Goal: Task Accomplishment & Management: Complete application form

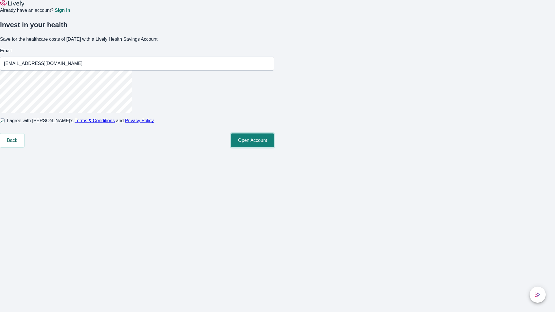
click at [274, 147] on button "Open Account" at bounding box center [252, 141] width 43 height 14
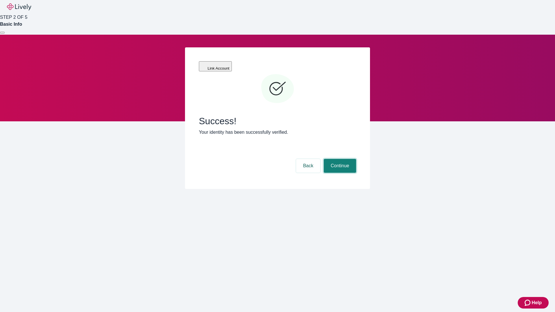
click at [339, 159] on button "Continue" at bounding box center [340, 166] width 32 height 14
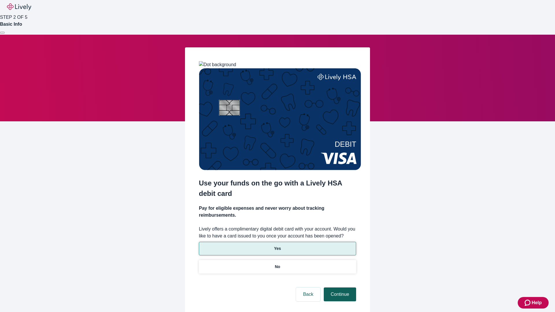
click at [277, 246] on p "Yes" at bounding box center [277, 249] width 7 height 6
click at [339, 288] on button "Continue" at bounding box center [340, 295] width 32 height 14
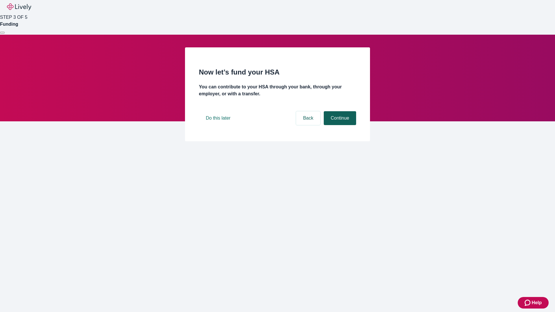
click at [339, 125] on button "Continue" at bounding box center [340, 118] width 32 height 14
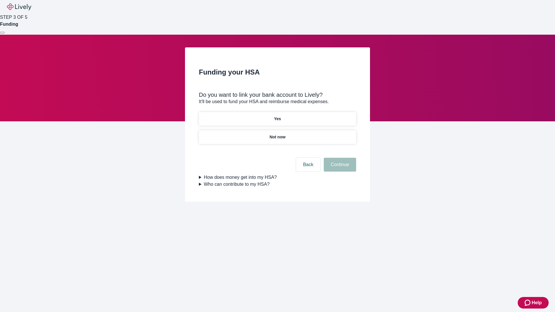
click at [277, 116] on p "Yes" at bounding box center [277, 119] width 7 height 6
click at [339, 158] on button "Continue" at bounding box center [340, 165] width 32 height 14
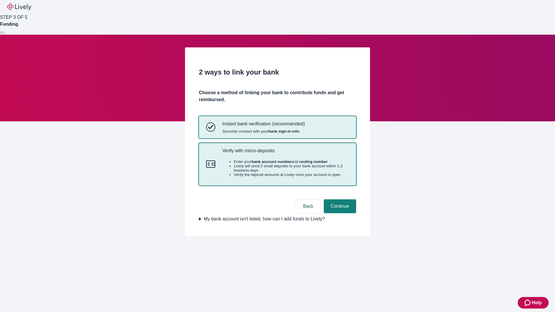
click at [285, 153] on p "Verify with micro-deposits" at bounding box center [285, 150] width 127 height 5
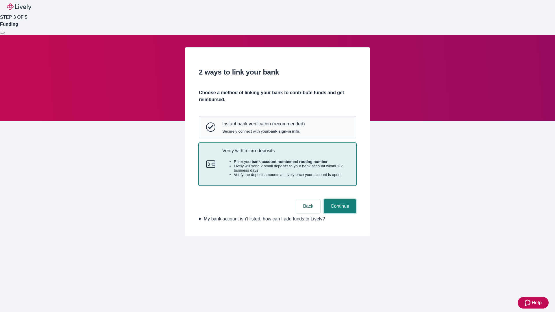
click at [339, 213] on button "Continue" at bounding box center [340, 206] width 32 height 14
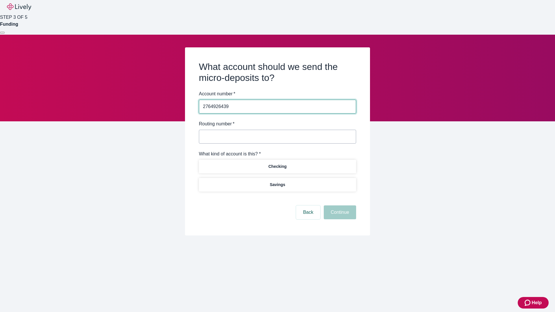
type input "2764926439"
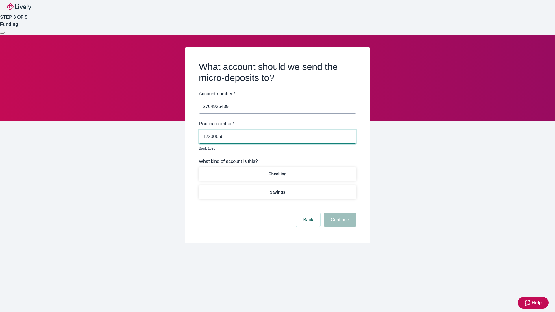
type input "122000661"
click at [277, 171] on p "Checking" at bounding box center [277, 174] width 18 height 6
click at [339, 213] on button "Continue" at bounding box center [340, 220] width 32 height 14
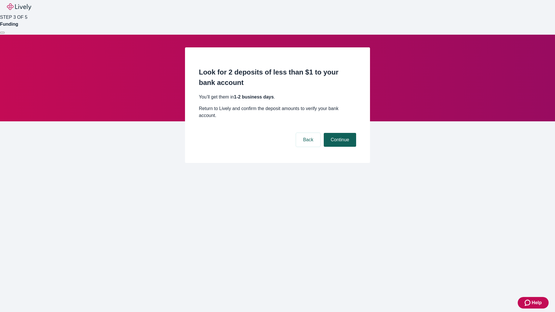
click at [339, 133] on button "Continue" at bounding box center [340, 140] width 32 height 14
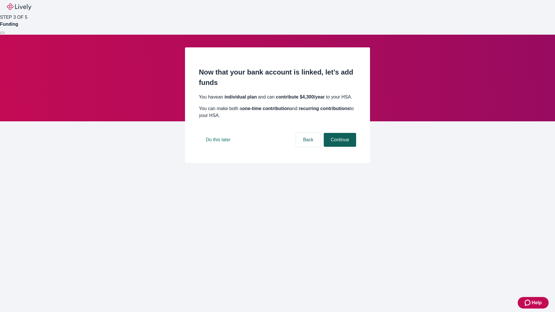
click at [339, 147] on button "Continue" at bounding box center [340, 140] width 32 height 14
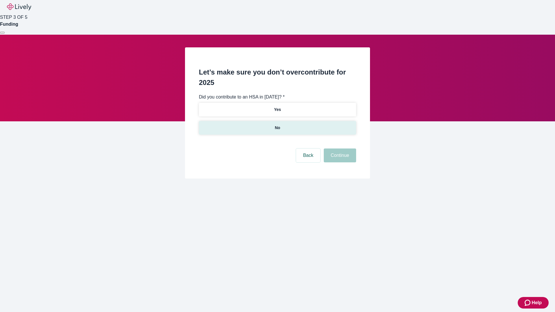
click at [277, 125] on p "No" at bounding box center [277, 128] width 5 height 6
click at [339, 149] on button "Continue" at bounding box center [340, 156] width 32 height 14
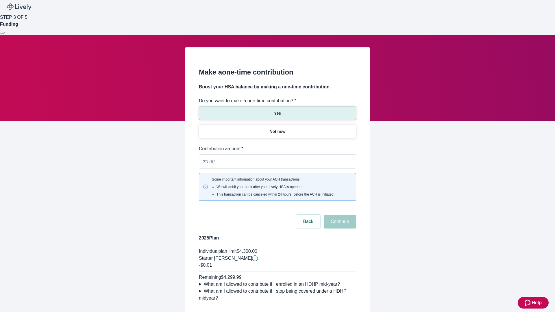
type input "0.01"
click at [339, 215] on button "Continue" at bounding box center [340, 222] width 32 height 14
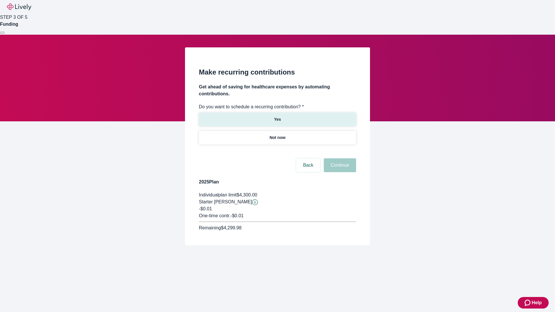
click at [277, 116] on p "Yes" at bounding box center [277, 119] width 7 height 6
click at [277, 151] on body "Help STEP 3 OF 5 Funding Make recurring contributions Get ahead of saving for h…" at bounding box center [277, 136] width 555 height 273
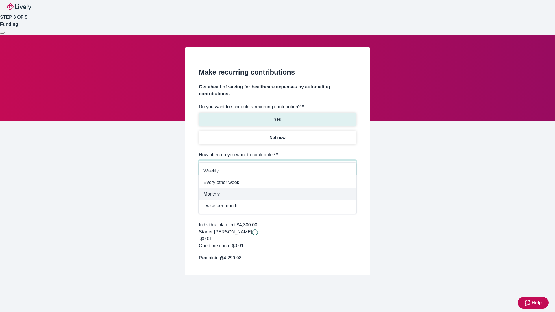
click at [277, 193] on span "Monthly" at bounding box center [277, 194] width 148 height 7
type input "Monthly"
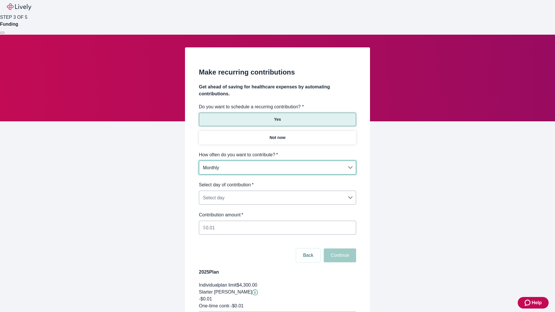
click at [277, 181] on body "Help STEP 3 OF 5 Funding Make recurring contributions Get ahead of saving for h…" at bounding box center [277, 181] width 555 height 363
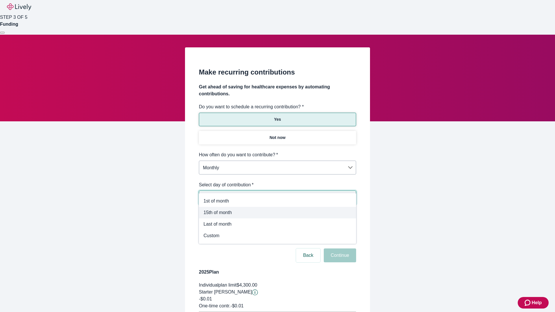
click at [277, 213] on span "15th of month" at bounding box center [277, 212] width 148 height 7
type input "Monthly15th"
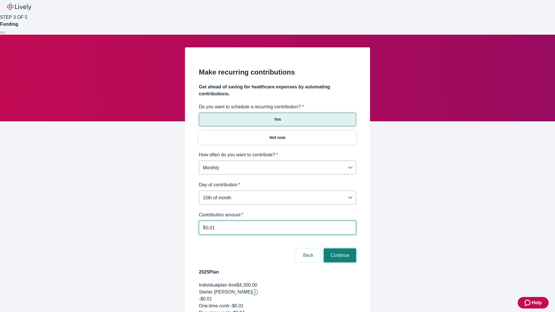
click at [339, 249] on button "Continue" at bounding box center [340, 256] width 32 height 14
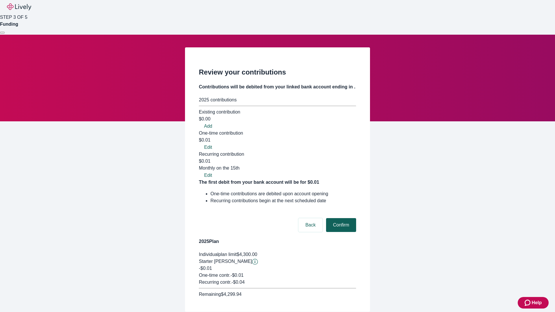
click at [340, 218] on button "Confirm" at bounding box center [341, 225] width 30 height 14
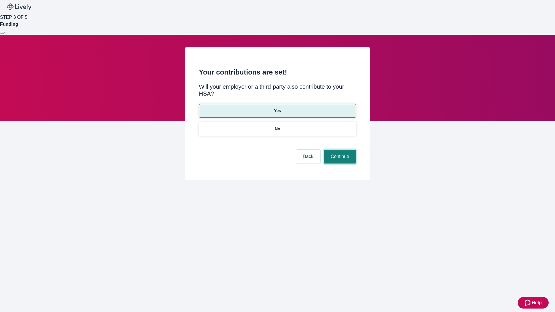
click at [339, 150] on button "Continue" at bounding box center [340, 157] width 32 height 14
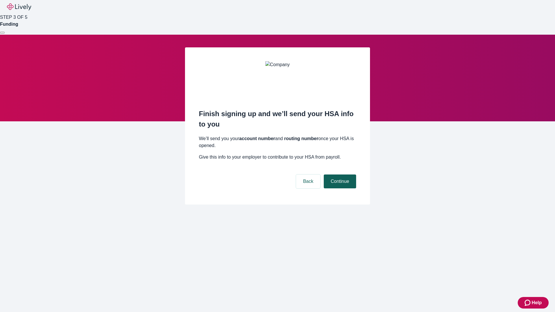
click at [339, 175] on button "Continue" at bounding box center [340, 182] width 32 height 14
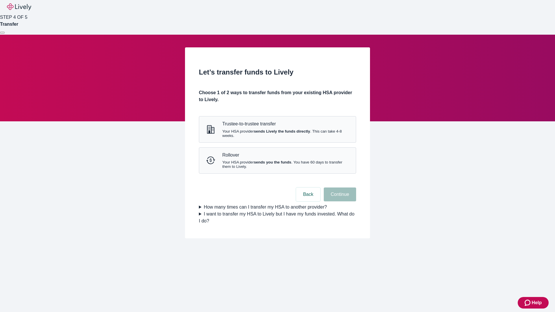
click at [277, 134] on strong "sends Lively the funds directly" at bounding box center [282, 131] width 56 height 4
click at [339, 201] on button "Continue" at bounding box center [340, 195] width 32 height 14
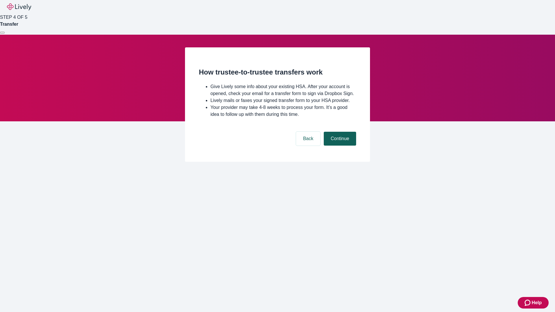
click at [339, 146] on button "Continue" at bounding box center [340, 139] width 32 height 14
